Goal: Task Accomplishment & Management: Manage account settings

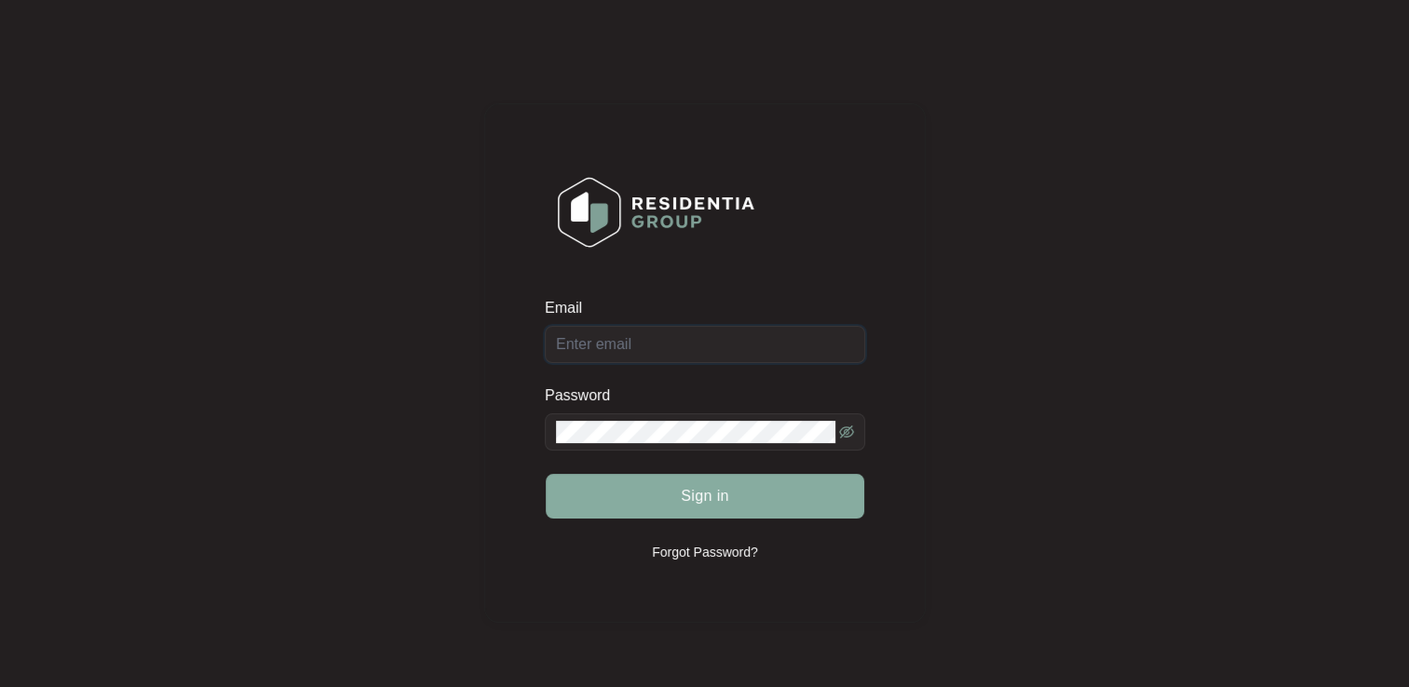
type input "[EMAIL_ADDRESS][DOMAIN_NAME]"
click at [667, 501] on button "Sign in" at bounding box center [705, 496] width 319 height 45
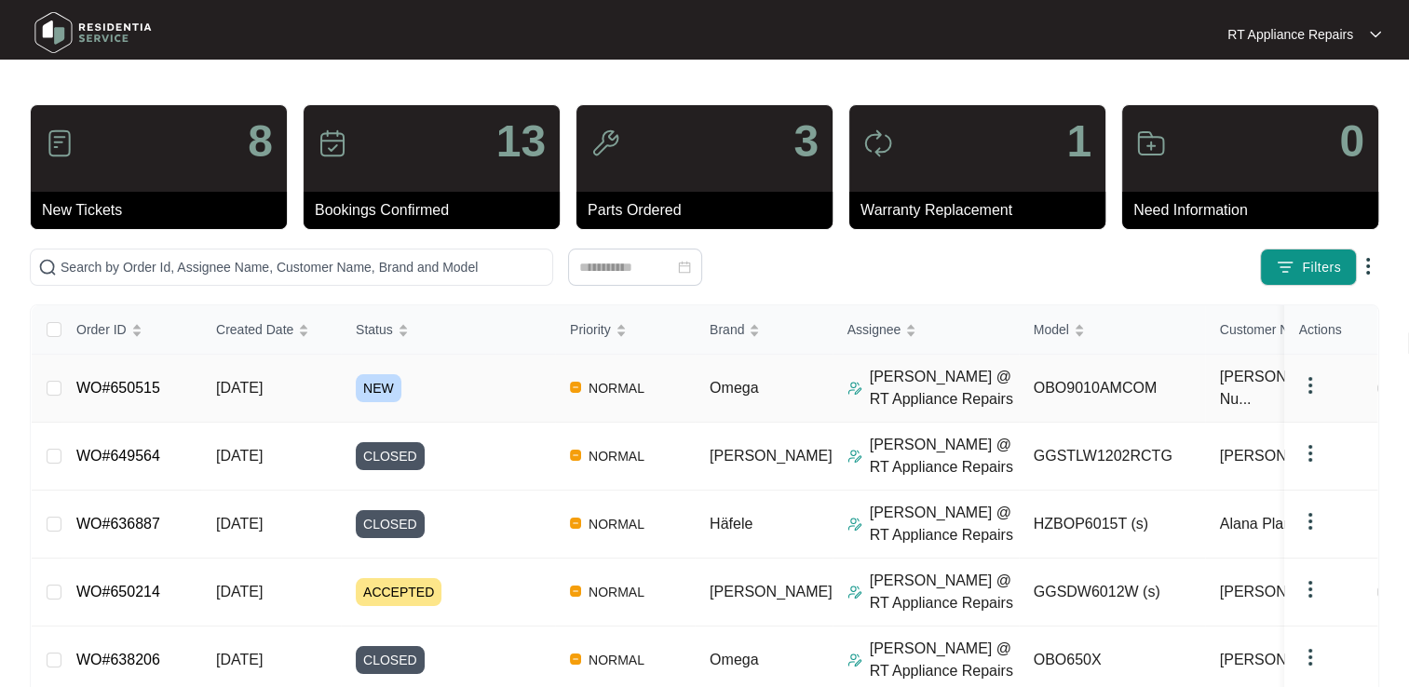
click at [138, 396] on link "WO#650515" at bounding box center [118, 388] width 84 height 16
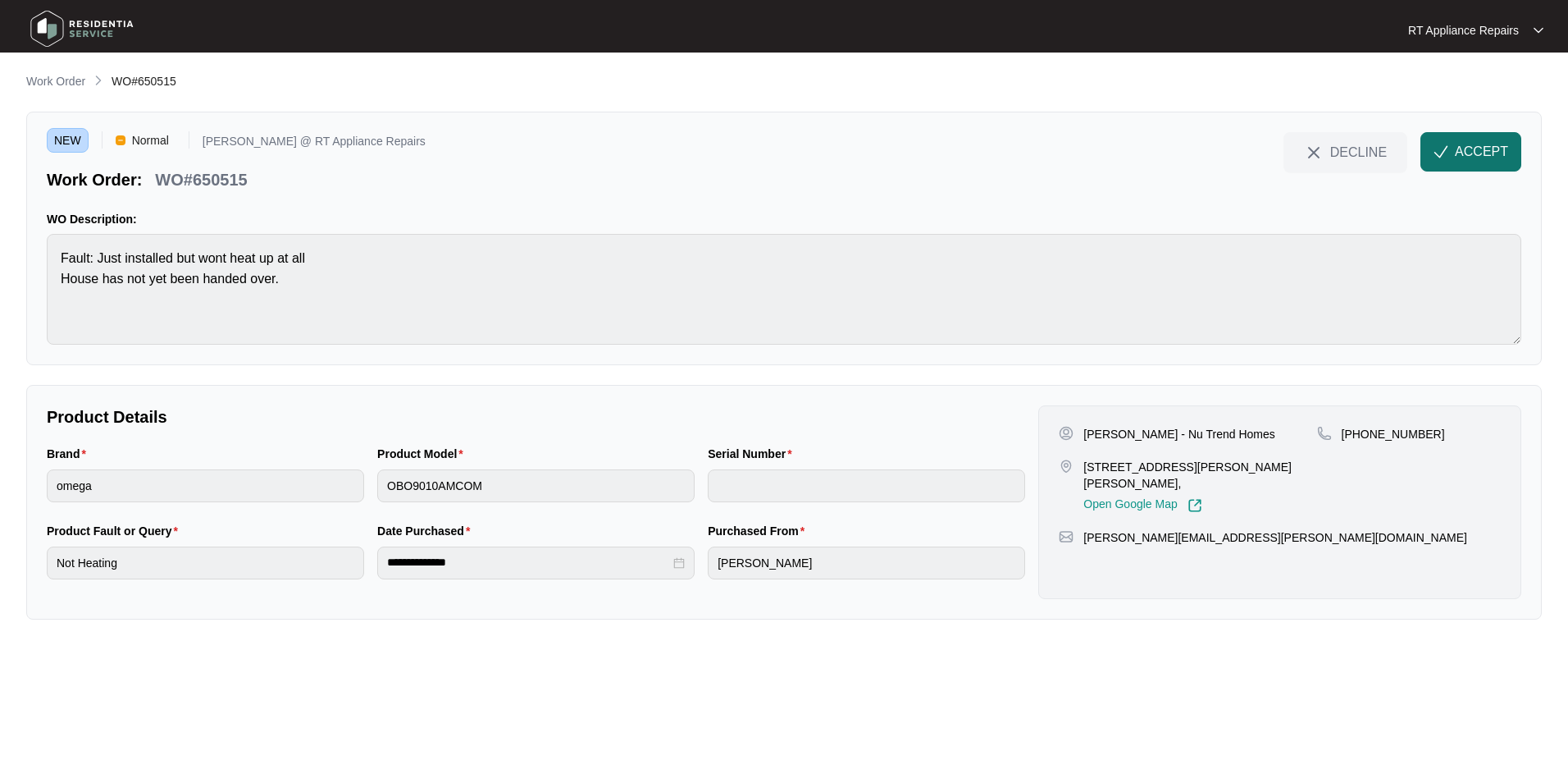
click at [1240, 159] on span "ACCEPT" at bounding box center [1481, 151] width 54 height 19
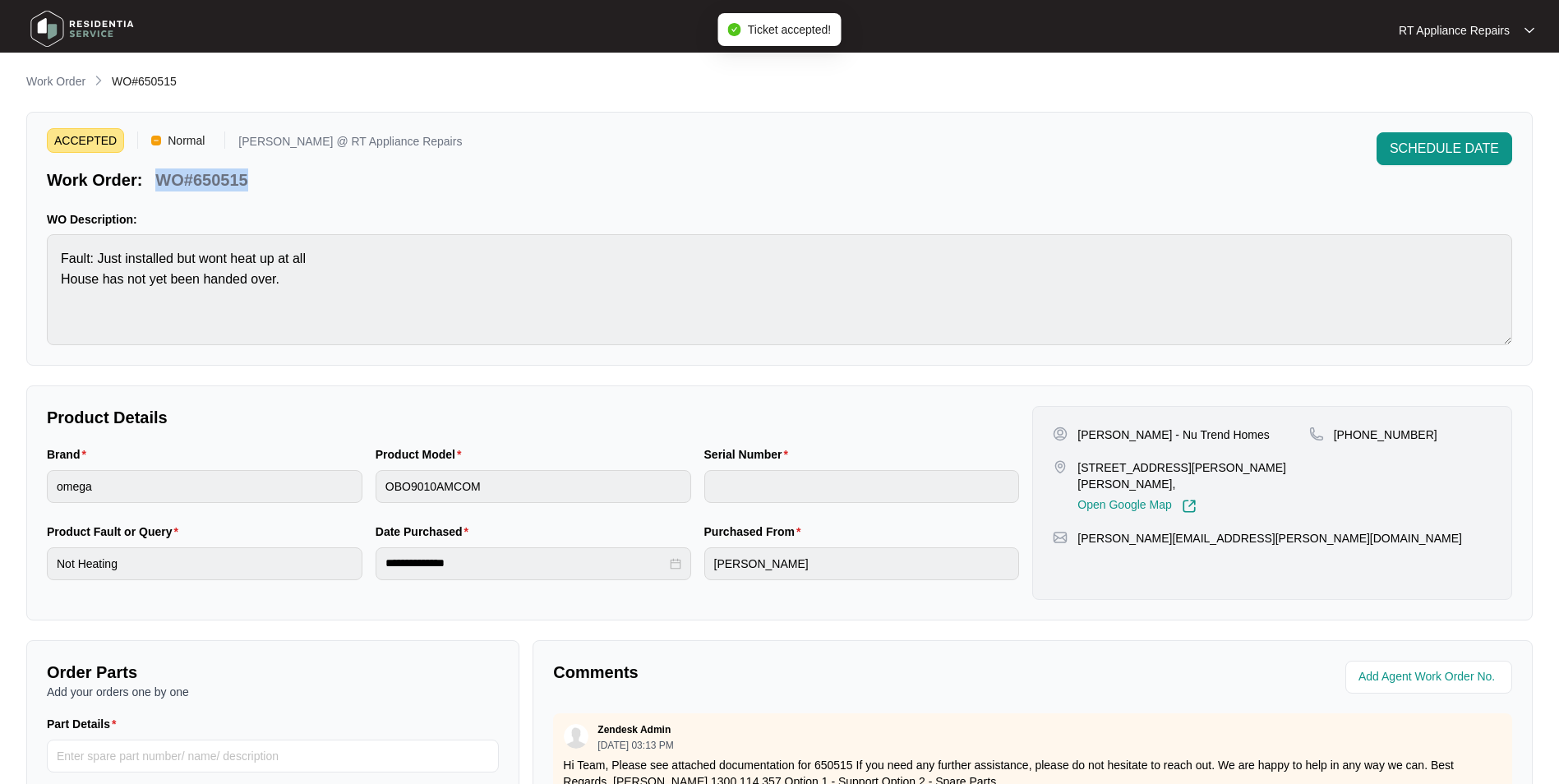
drag, startPoint x: 159, startPoint y: 183, endPoint x: 257, endPoint y: 179, distance: 98.1
click at [257, 179] on div "Work Order: WO#650515" at bounding box center [254, 176] width 415 height 29
copy p "WO#650515"
drag, startPoint x: 784, startPoint y: 193, endPoint x: 771, endPoint y: 190, distance: 13.3
click at [784, 193] on div "ACCEPTED Normal [PERSON_NAME] @ RT Appliance Repairs Work Order: WO#650515 SCHE…" at bounding box center [779, 239] width 1506 height 254
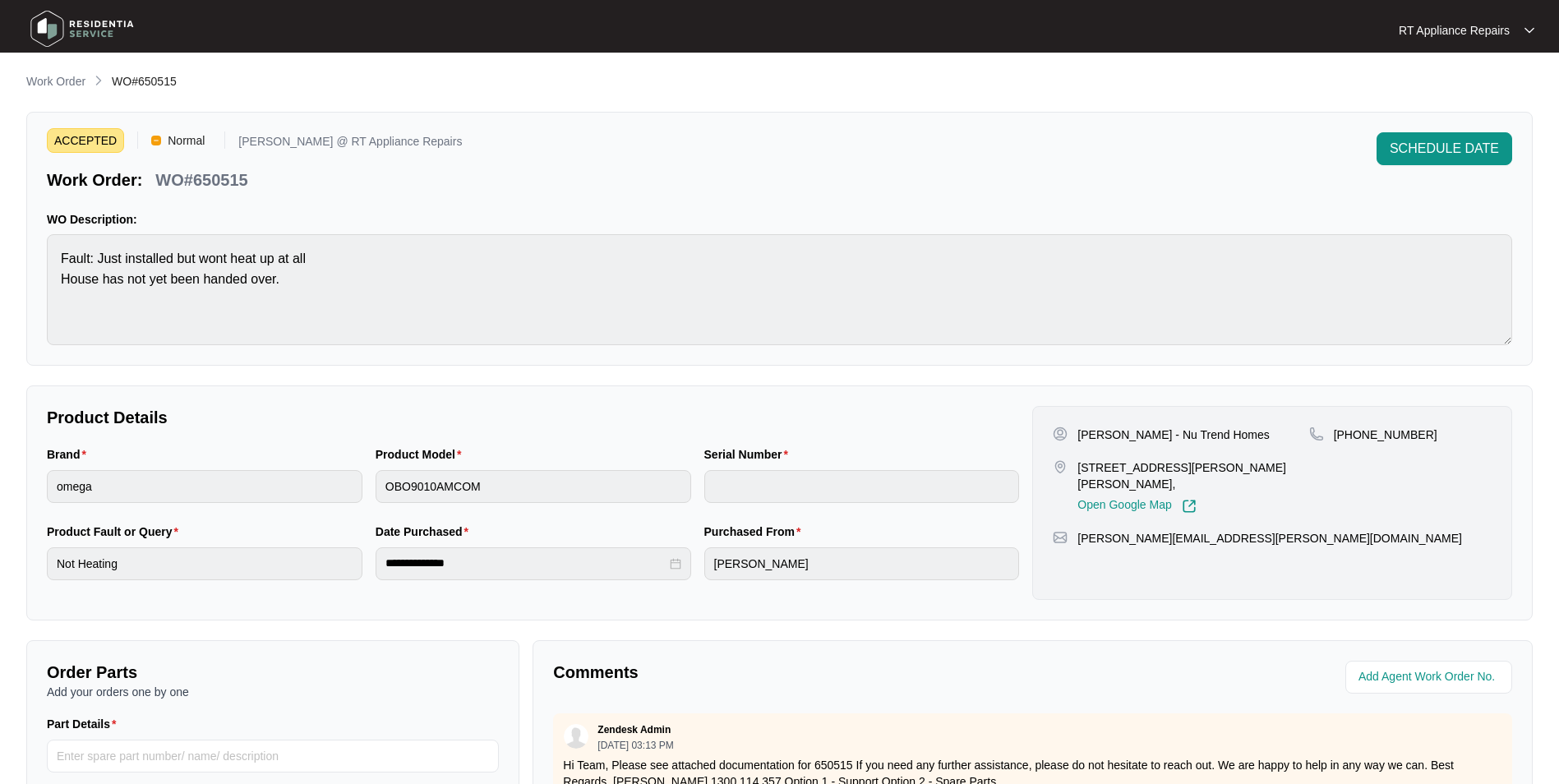
click at [1022, 127] on div "ACCEPTED Normal [PERSON_NAME] @ RT Appliance Repairs Work Order: WO#650515 SCHE…" at bounding box center [779, 239] width 1506 height 254
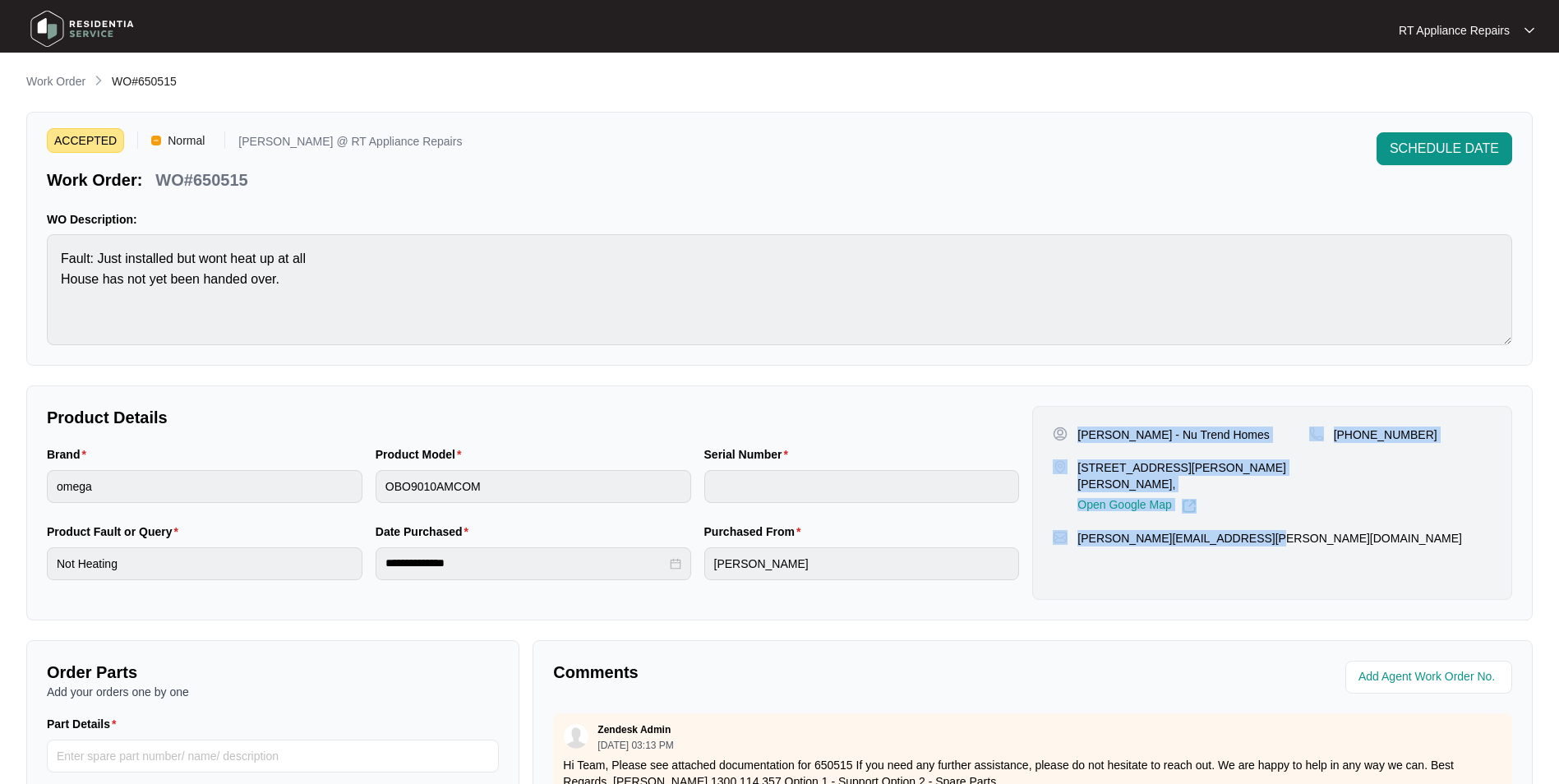
drag, startPoint x: 1080, startPoint y: 436, endPoint x: 1262, endPoint y: 519, distance: 200.0
click at [1242, 519] on div "[PERSON_NAME] - Nu Trend Homes [STREET_ADDRESS][PERSON_NAME][PERSON_NAME], Open…" at bounding box center [1272, 503] width 480 height 194
copy div "[PERSON_NAME] - Nu Trend Homes [STREET_ADDRESS][PERSON_NAME][PERSON_NAME], Open…"
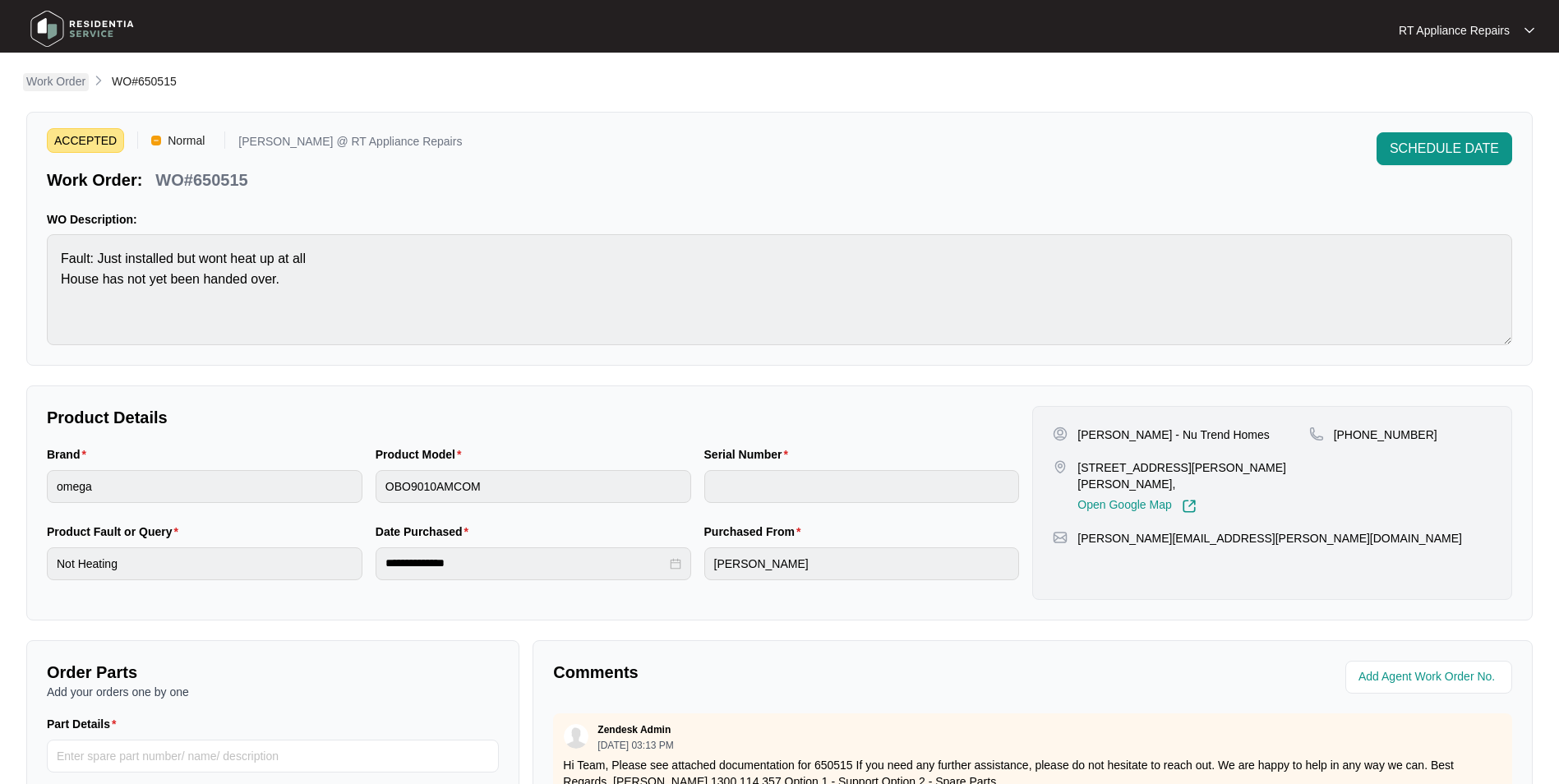
click at [57, 82] on p "Work Order" at bounding box center [56, 81] width 59 height 17
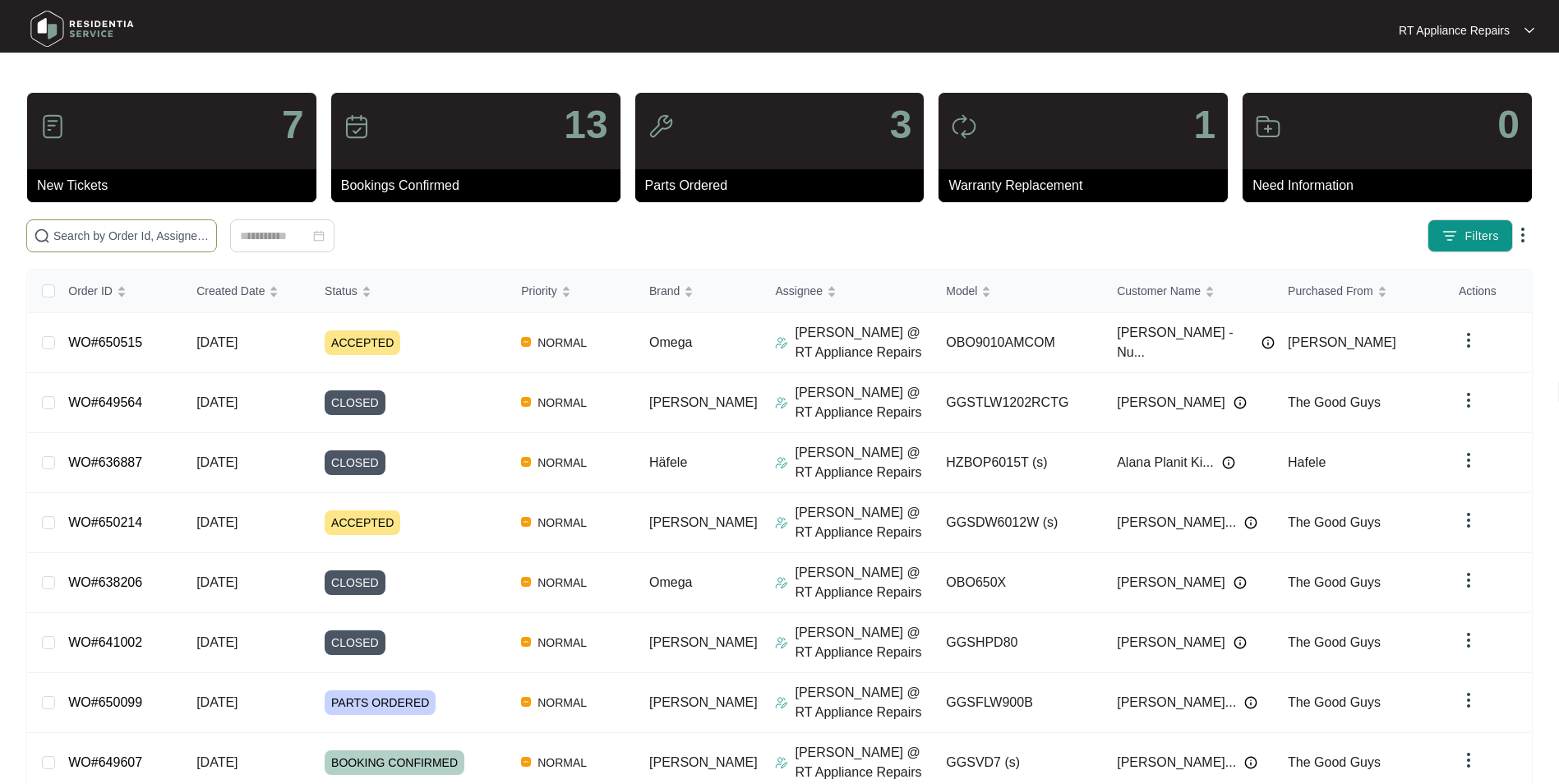
click at [139, 226] on span at bounding box center [122, 235] width 191 height 33
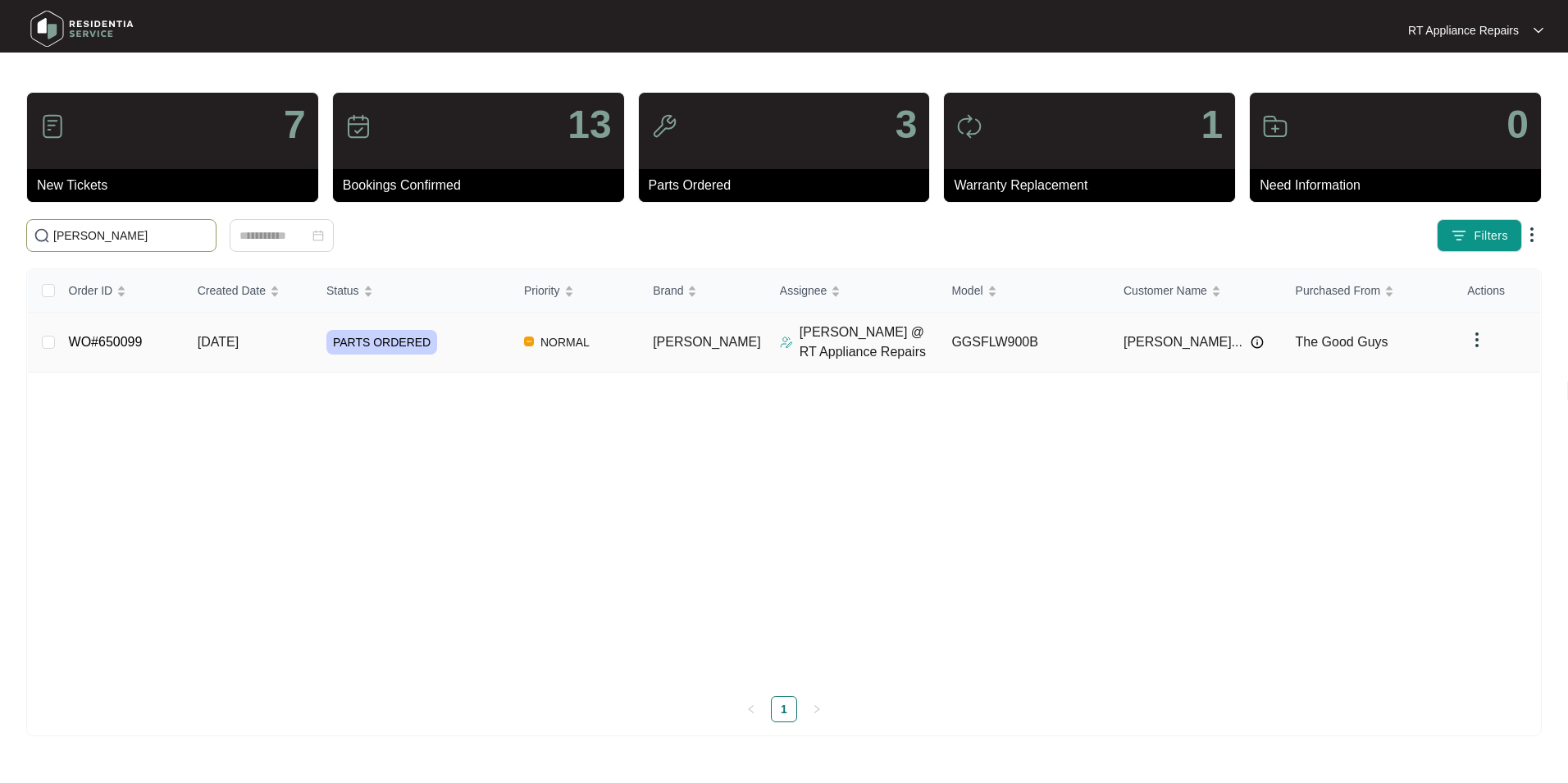
type input "[PERSON_NAME]"
click at [119, 344] on link "WO#650099" at bounding box center [106, 342] width 74 height 14
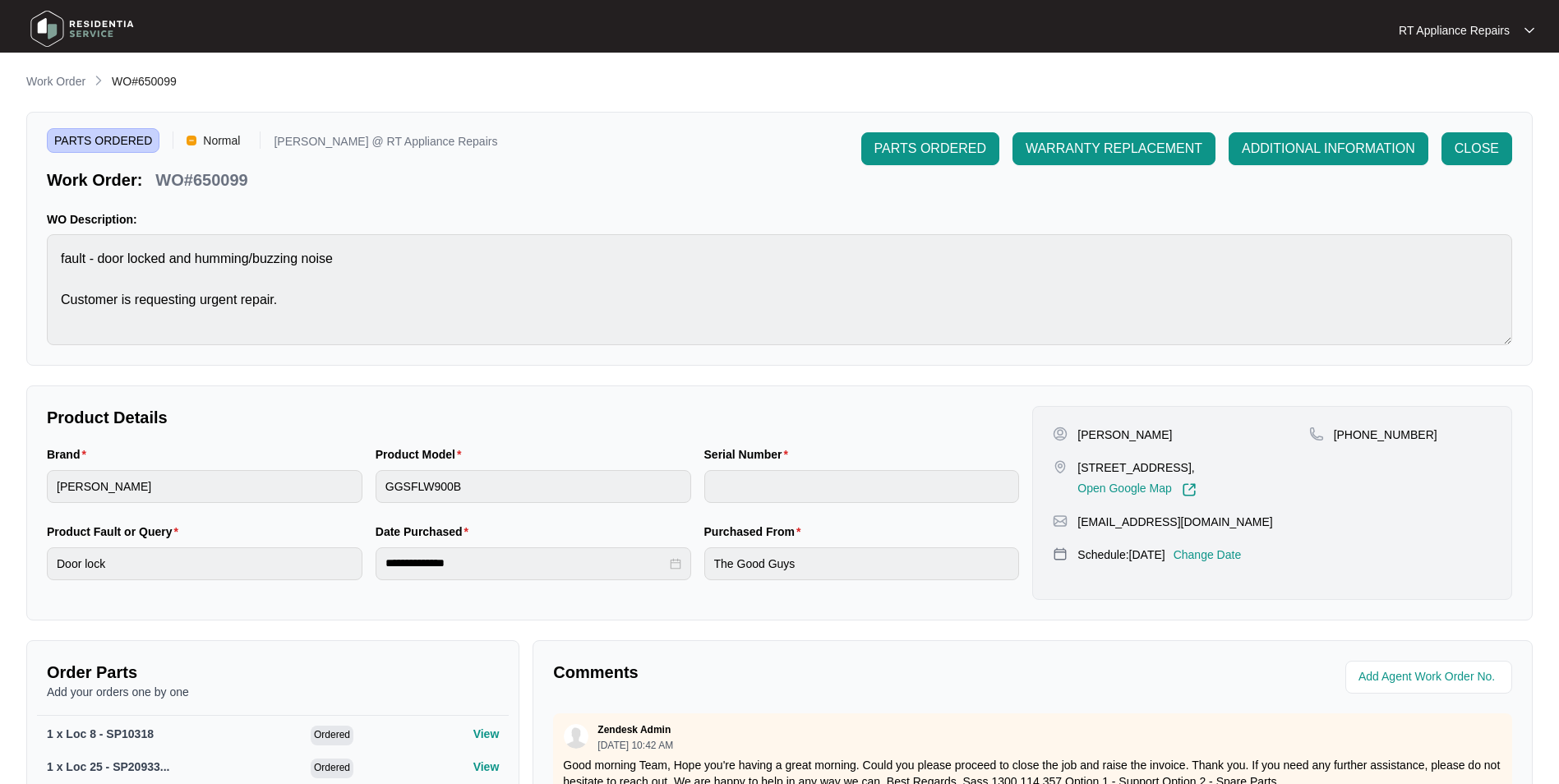
click at [1242, 31] on p "RT Appliance Repairs" at bounding box center [1454, 30] width 111 height 17
click at [1242, 86] on p "Log Out" at bounding box center [1480, 86] width 83 height 17
